Goal: Task Accomplishment & Management: Manage account settings

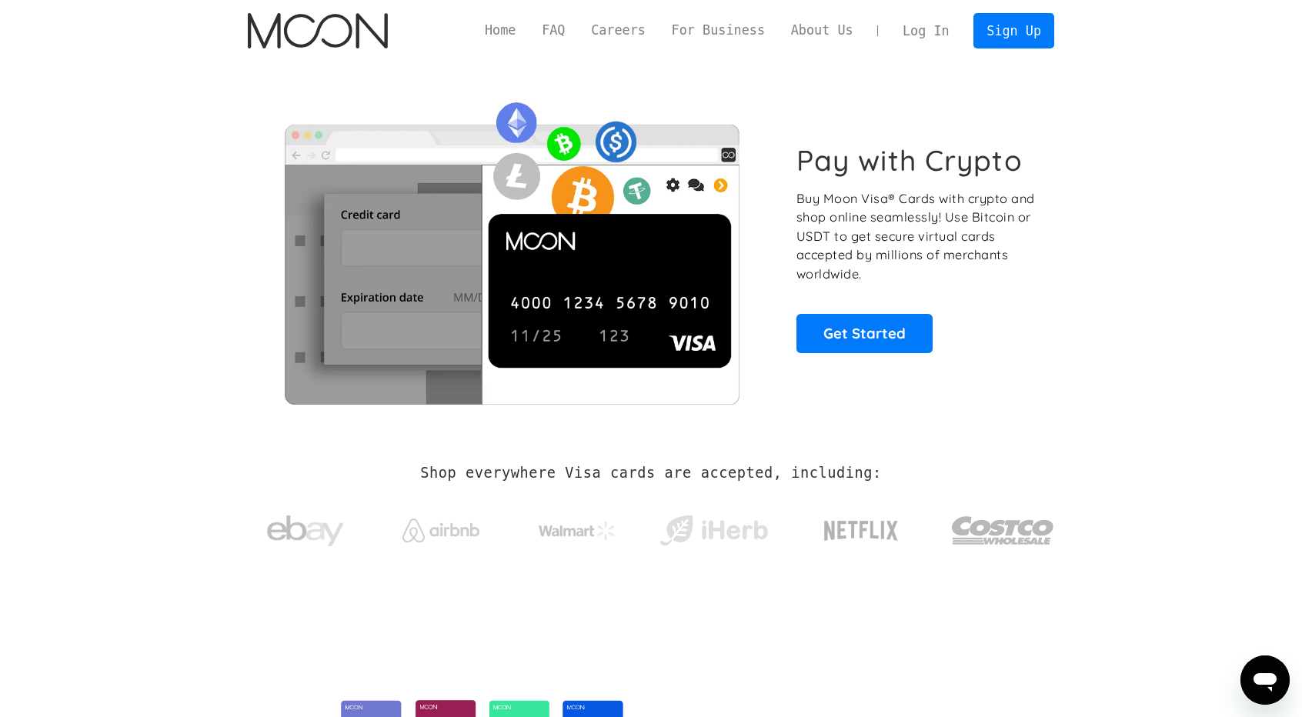
click at [911, 26] on link "Log In" at bounding box center [926, 31] width 72 height 34
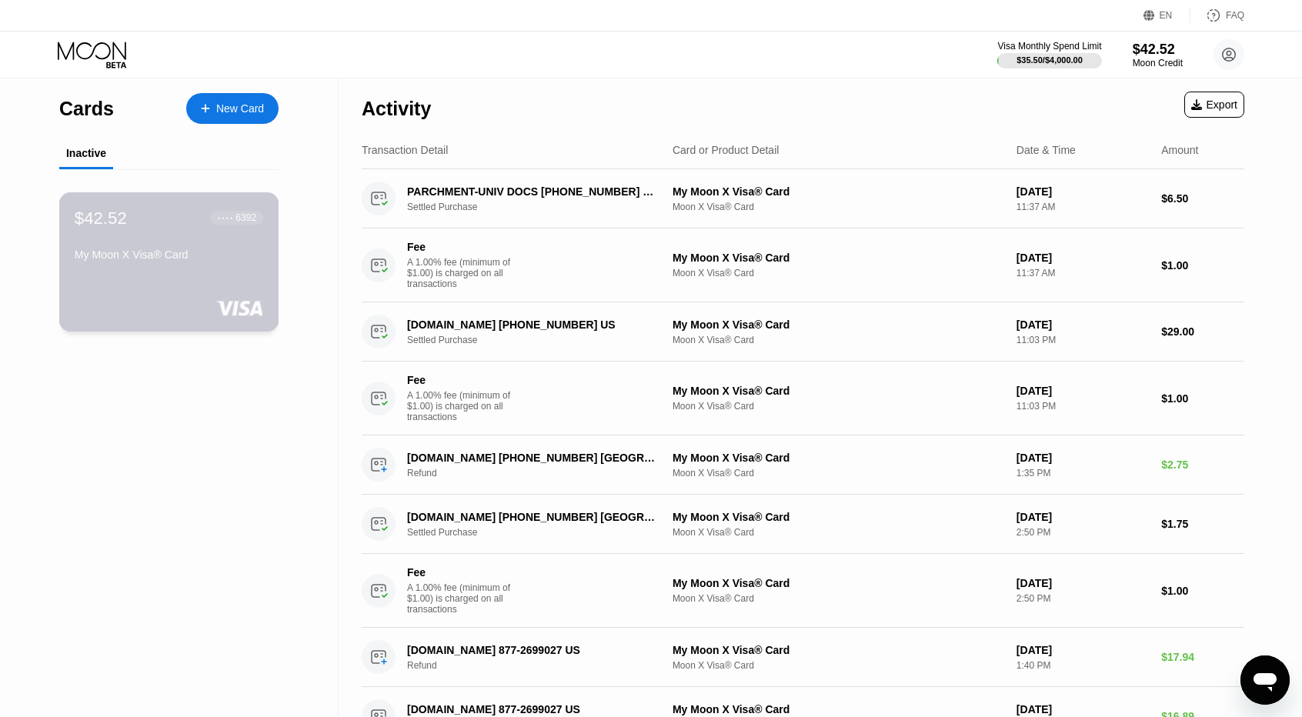
click at [155, 267] on div "My Moon X Visa® Card" at bounding box center [169, 258] width 189 height 18
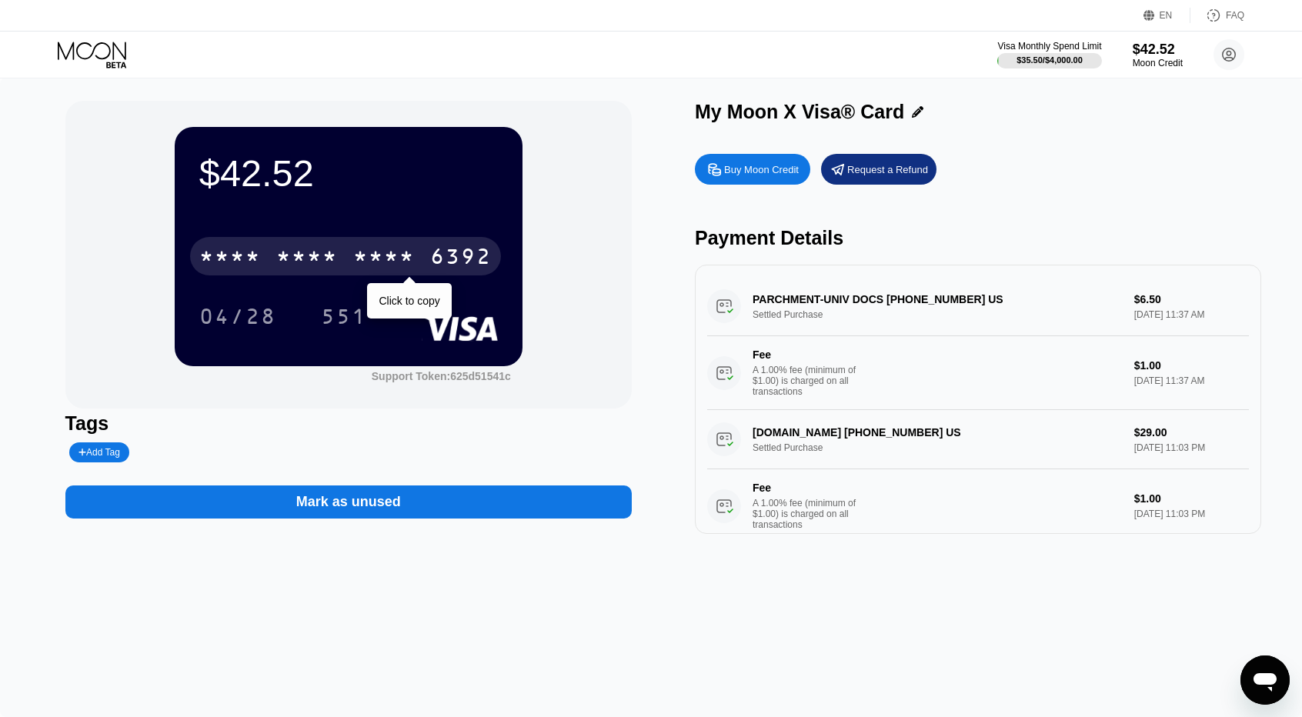
click at [354, 267] on div "* * * *" at bounding box center [384, 258] width 62 height 25
